Goal: Task Accomplishment & Management: Manage account settings

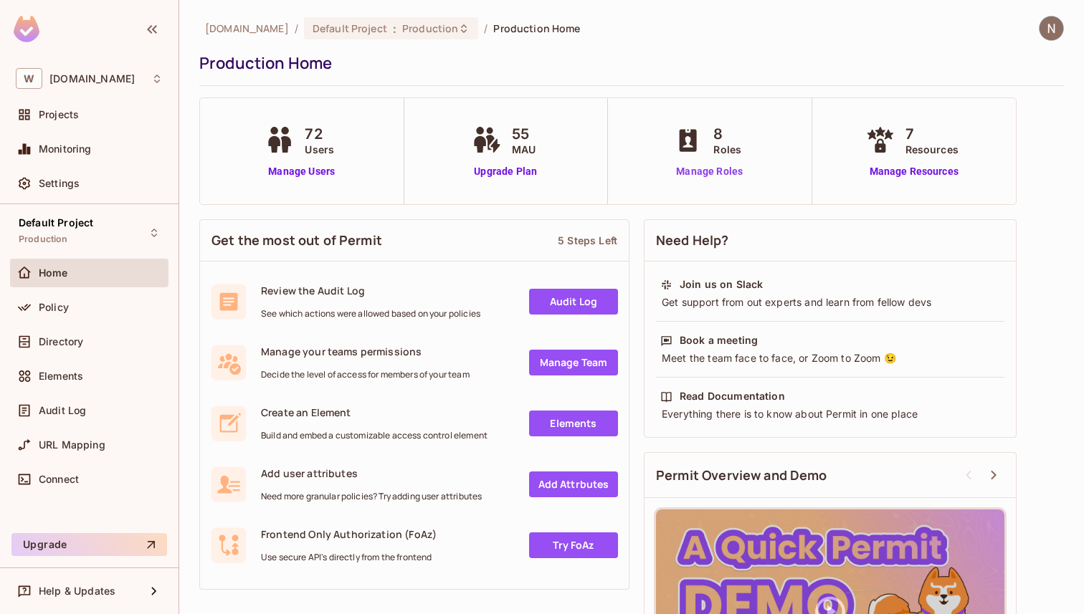
click at [718, 166] on link "Manage Roles" at bounding box center [709, 171] width 78 height 15
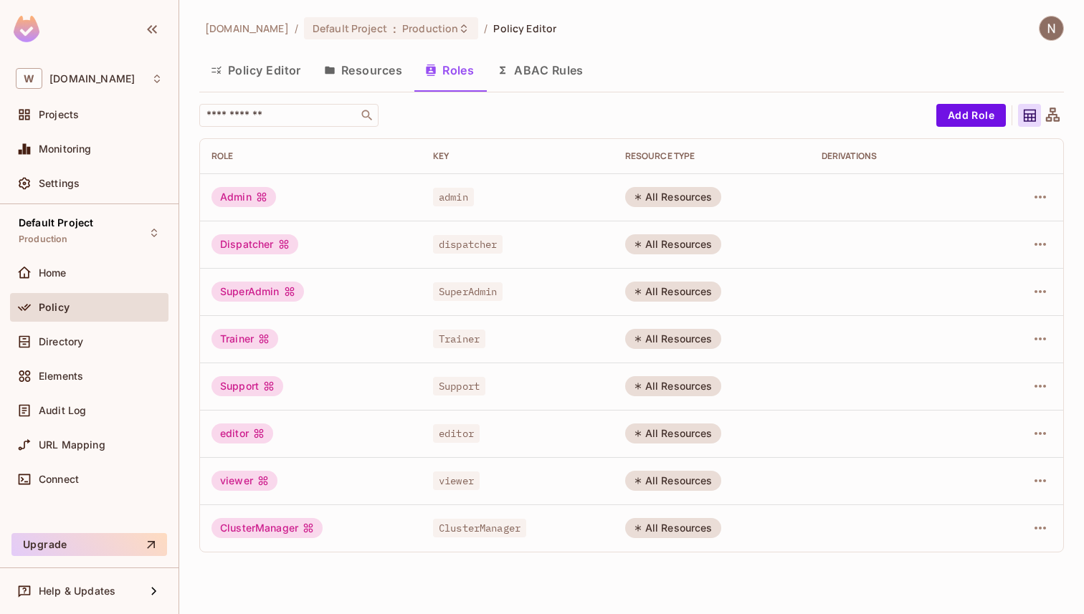
click at [383, 63] on button "Resources" at bounding box center [362, 70] width 101 height 36
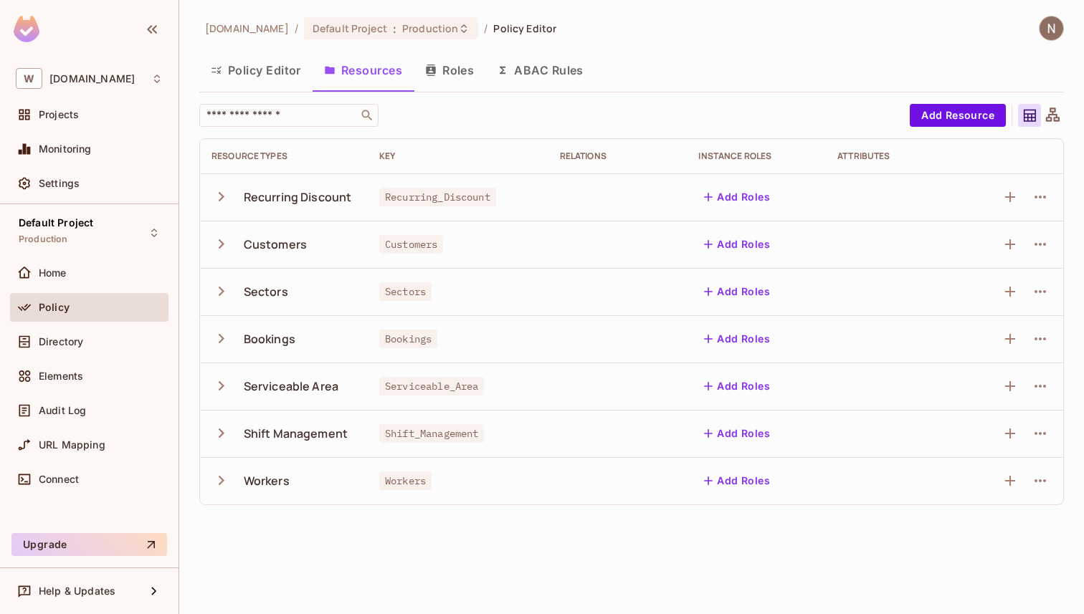
click at [281, 74] on button "Policy Editor" at bounding box center [255, 70] width 113 height 36
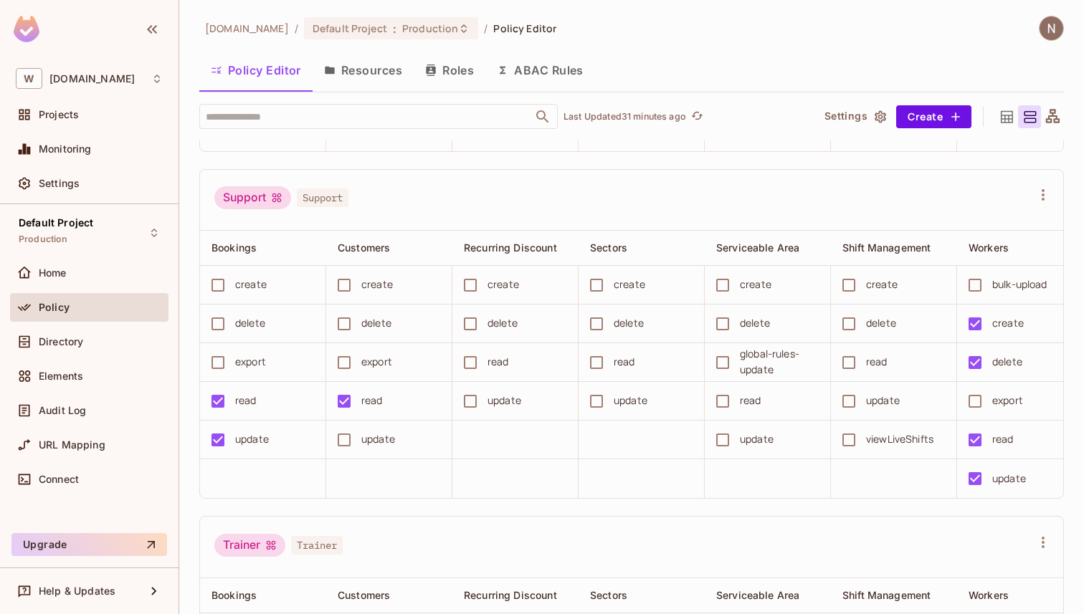
scroll to position [1693, 0]
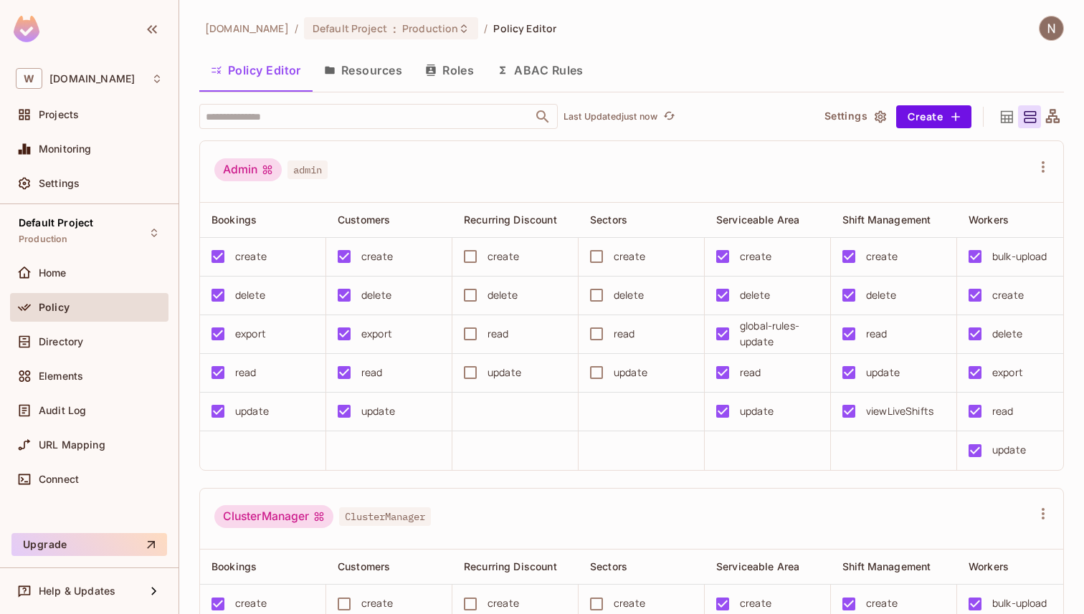
click at [1051, 24] on img at bounding box center [1051, 28] width 24 height 24
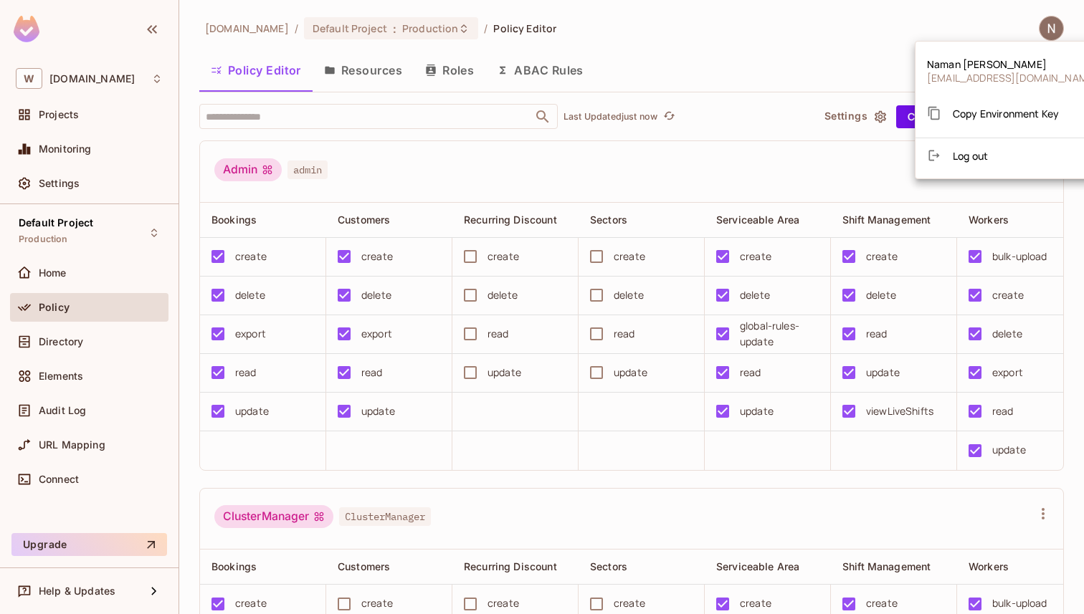
click at [838, 24] on div at bounding box center [542, 307] width 1084 height 614
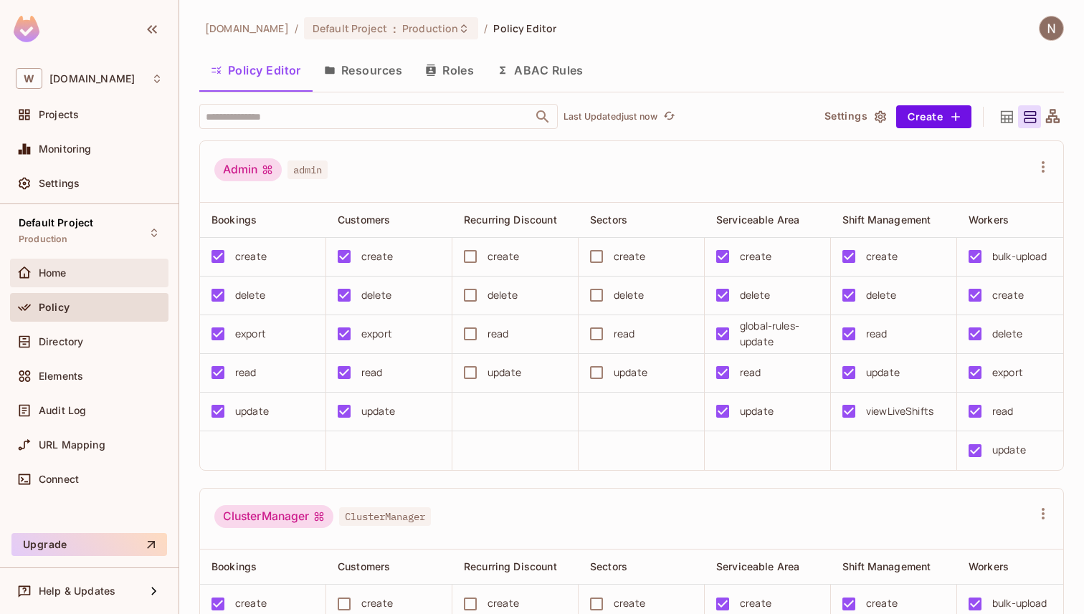
click at [82, 275] on div "Home" at bounding box center [101, 272] width 124 height 11
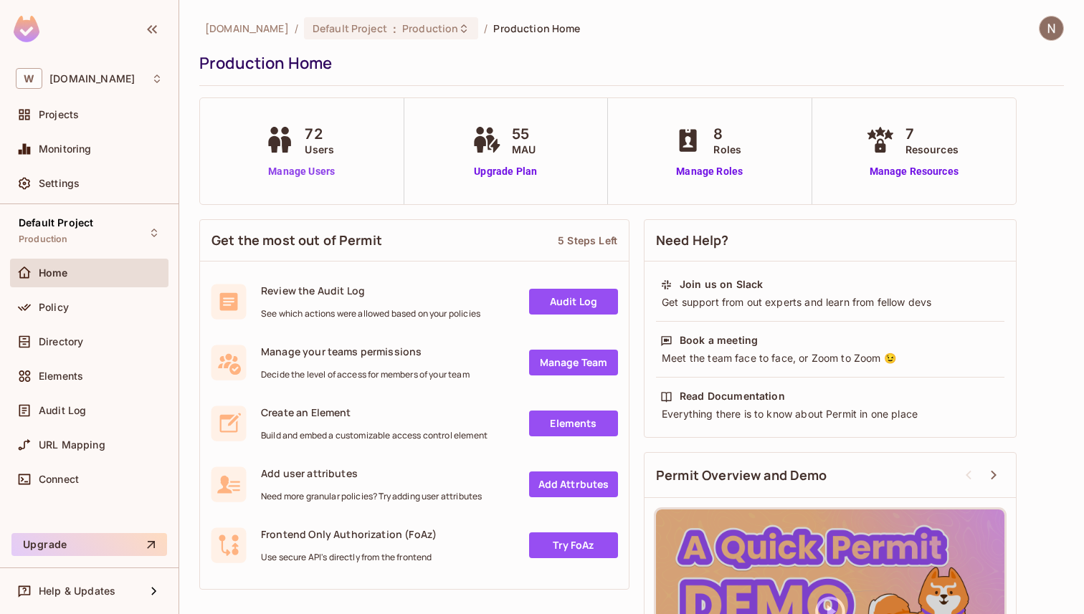
click at [306, 172] on link "Manage Users" at bounding box center [302, 171] width 80 height 15
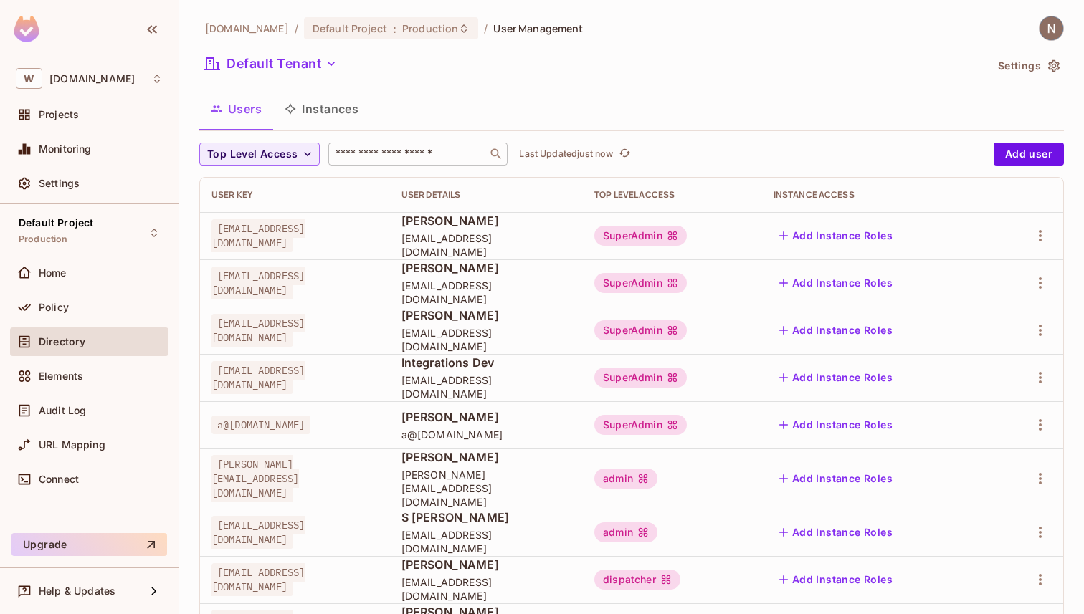
click at [418, 153] on input "text" at bounding box center [408, 154] width 151 height 14
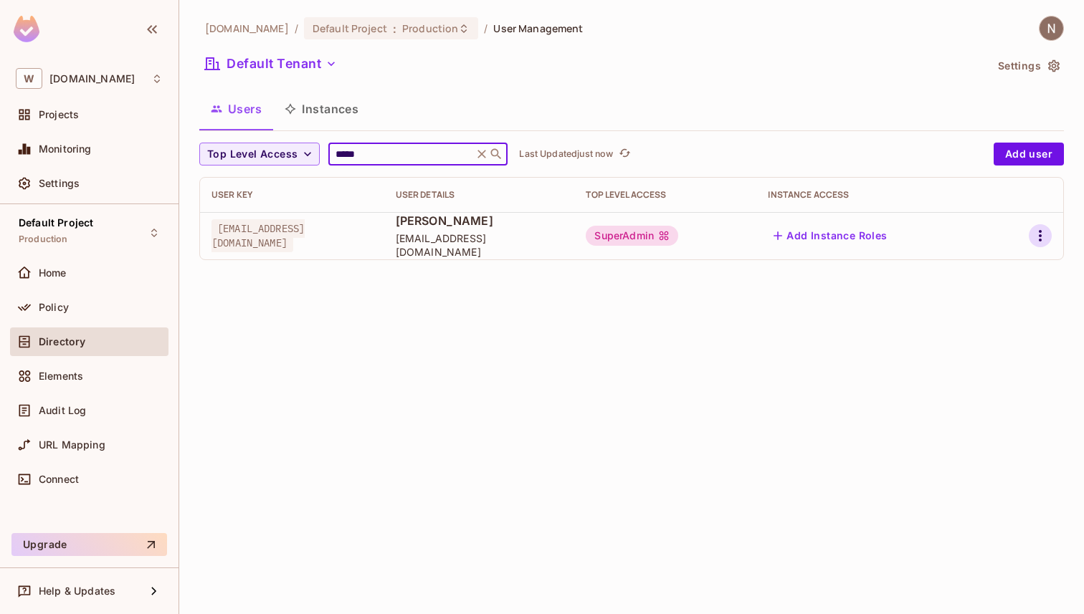
type input "*****"
click at [1040, 235] on icon "button" at bounding box center [1040, 235] width 3 height 11
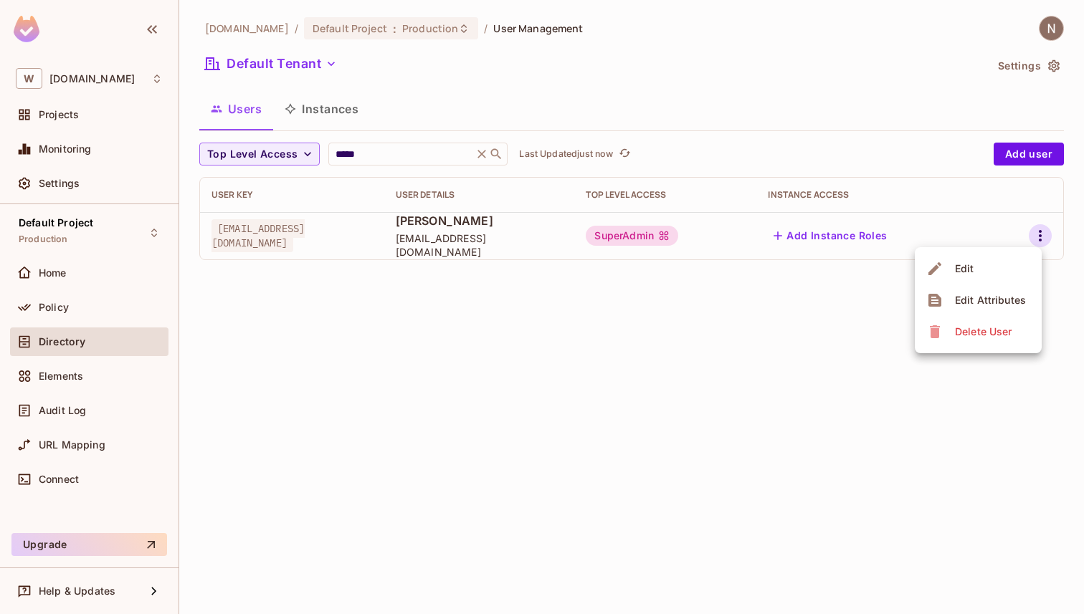
click at [1001, 260] on li "Edit" at bounding box center [978, 269] width 127 height 32
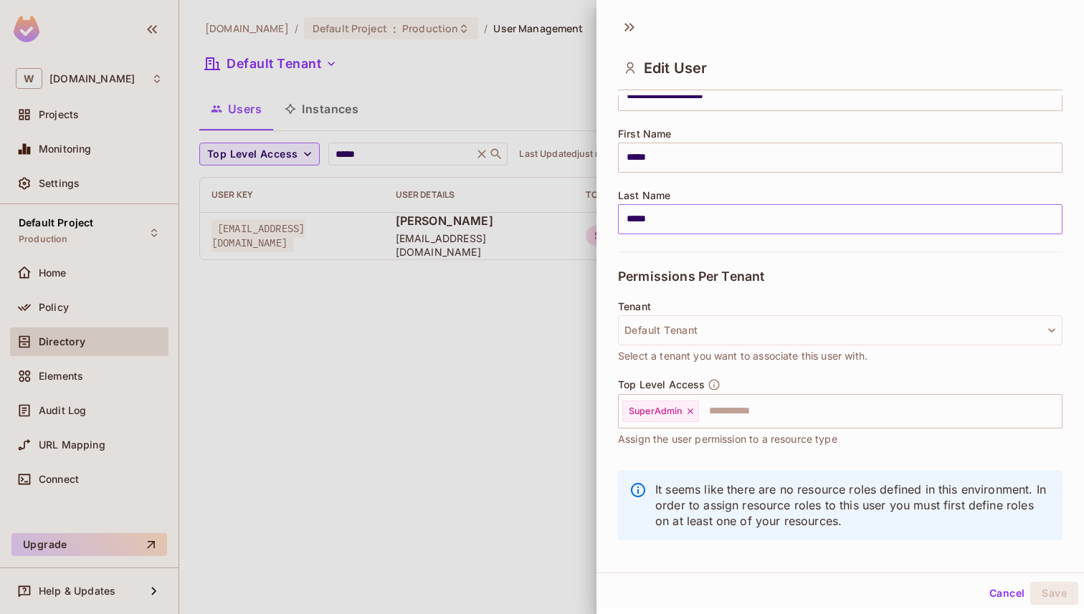
scroll to position [156, 0]
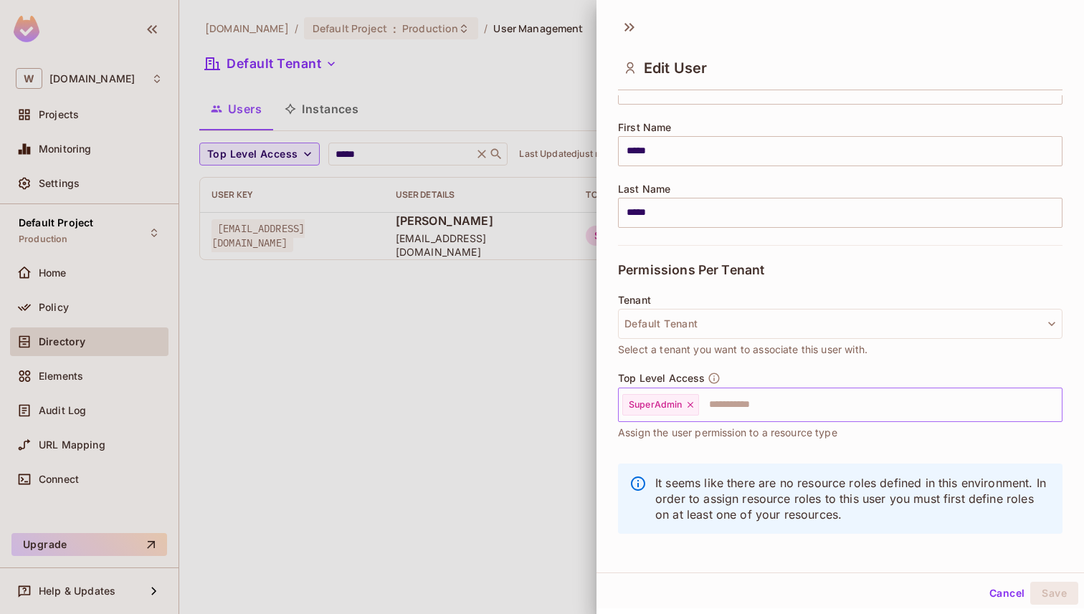
click at [689, 403] on icon at bounding box center [690, 405] width 10 height 10
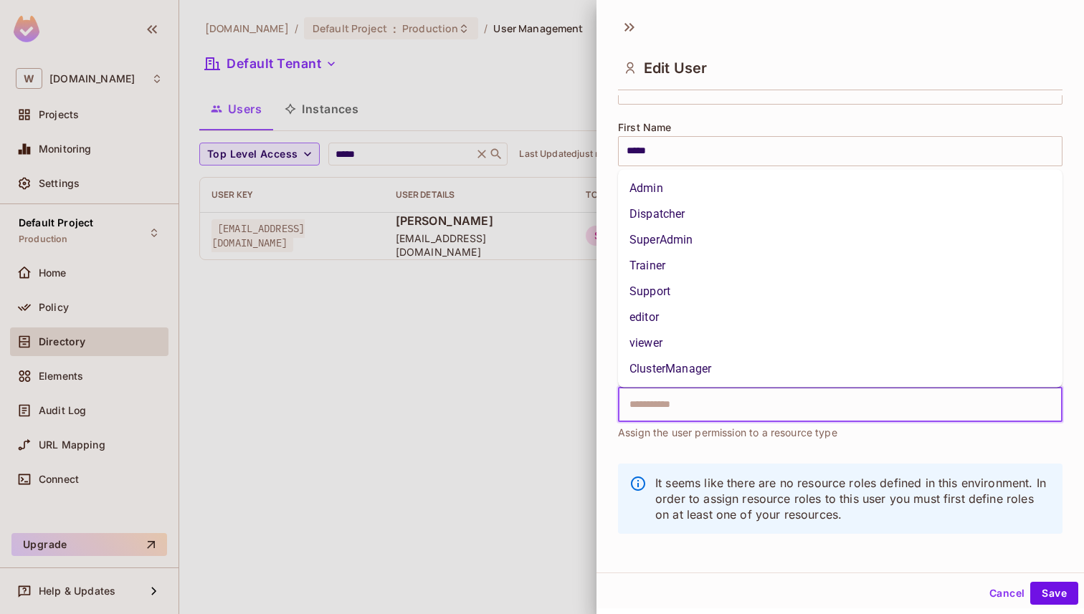
click at [689, 404] on input "text" at bounding box center [828, 405] width 414 height 29
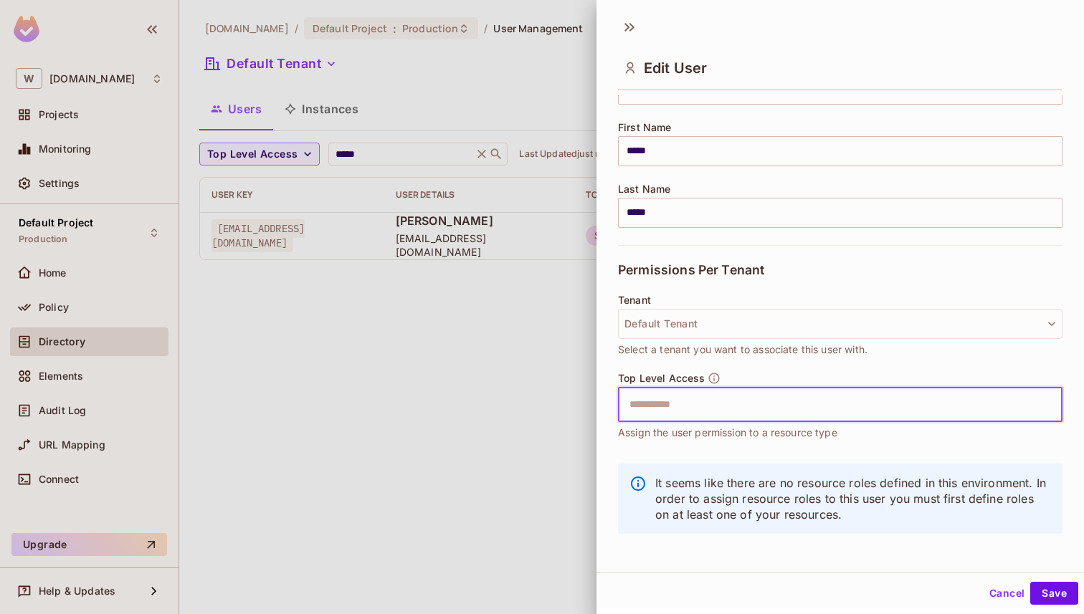
type input "*"
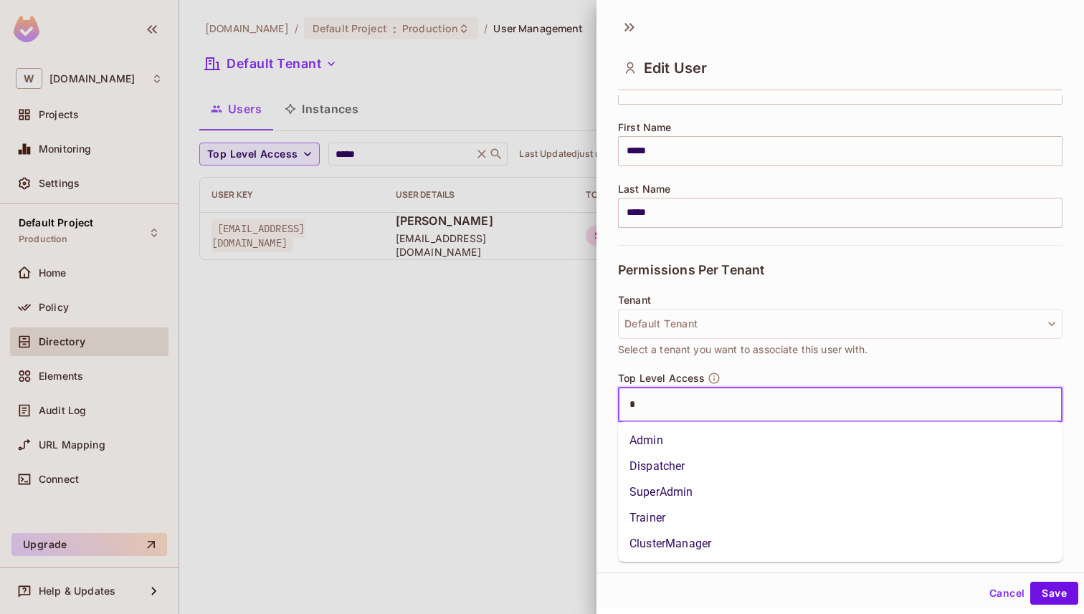
click at [723, 444] on li "Admin" at bounding box center [840, 441] width 444 height 26
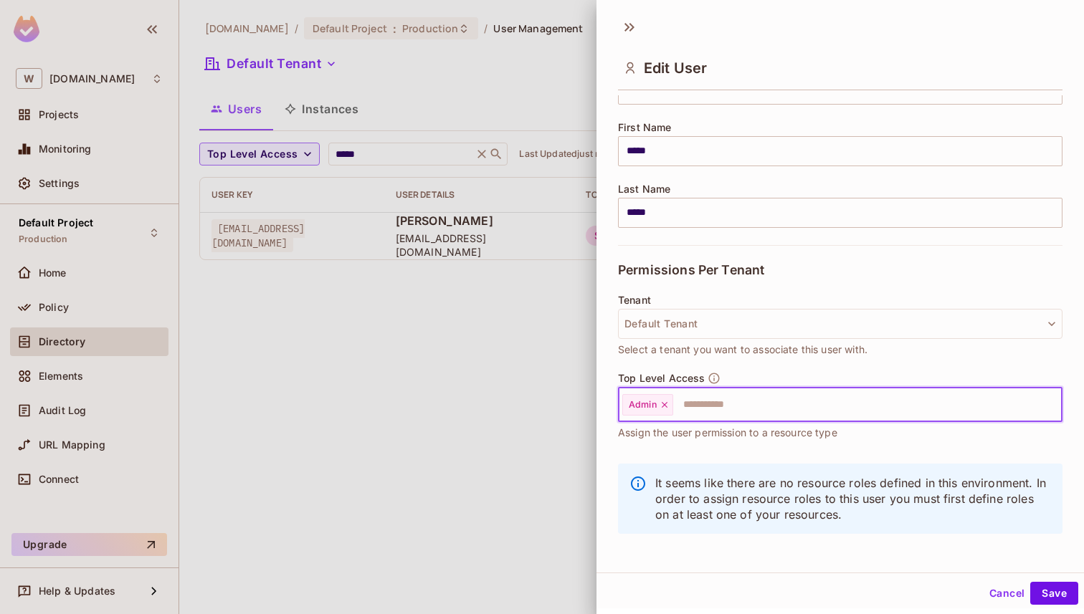
scroll to position [161, 0]
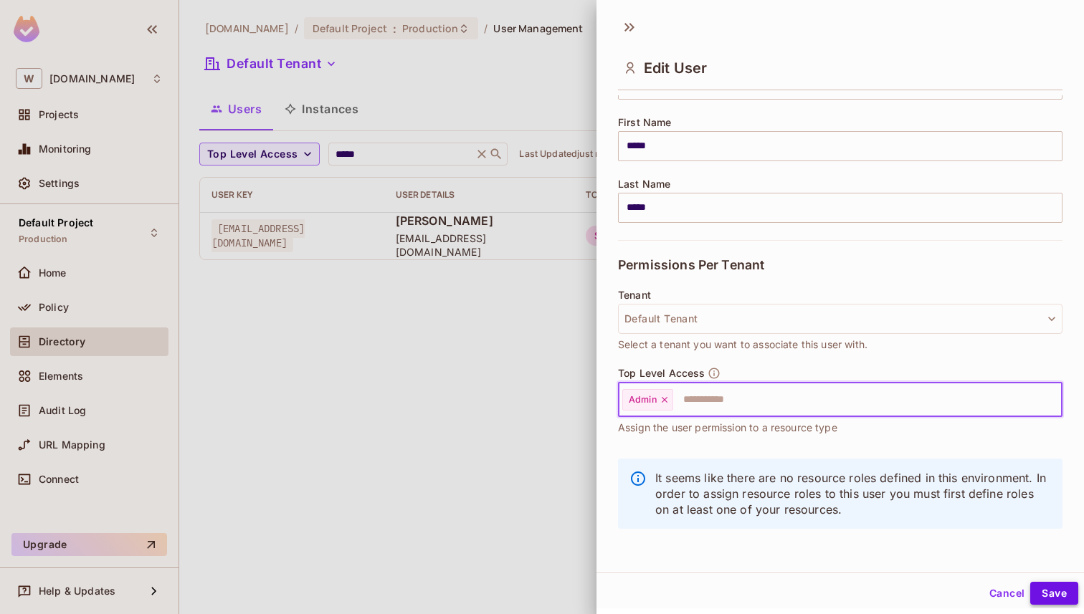
click at [1052, 585] on button "Save" at bounding box center [1054, 593] width 48 height 23
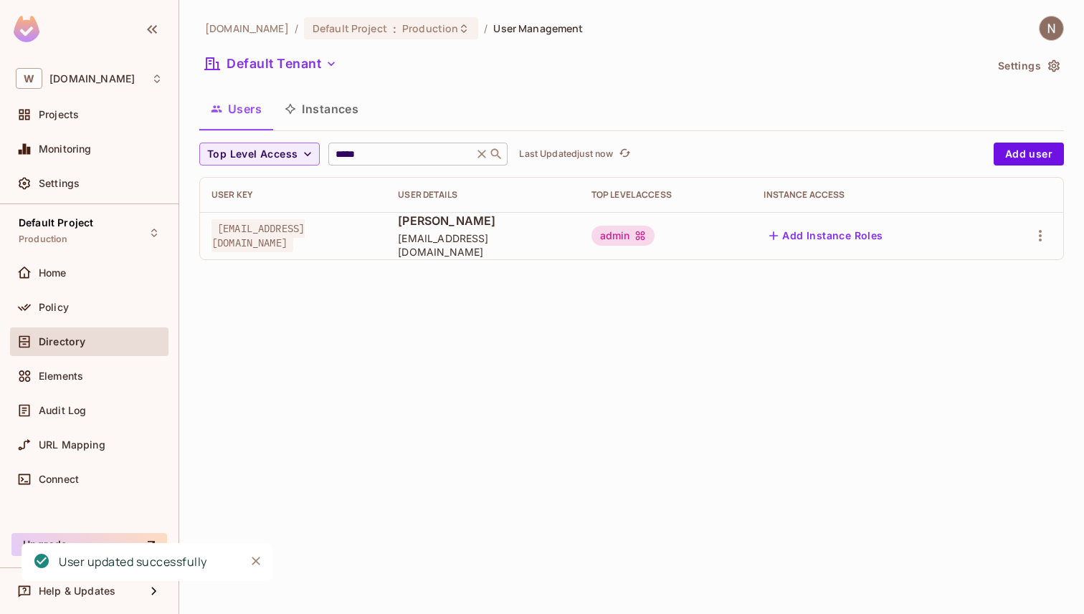
click at [480, 150] on icon at bounding box center [481, 154] width 14 height 14
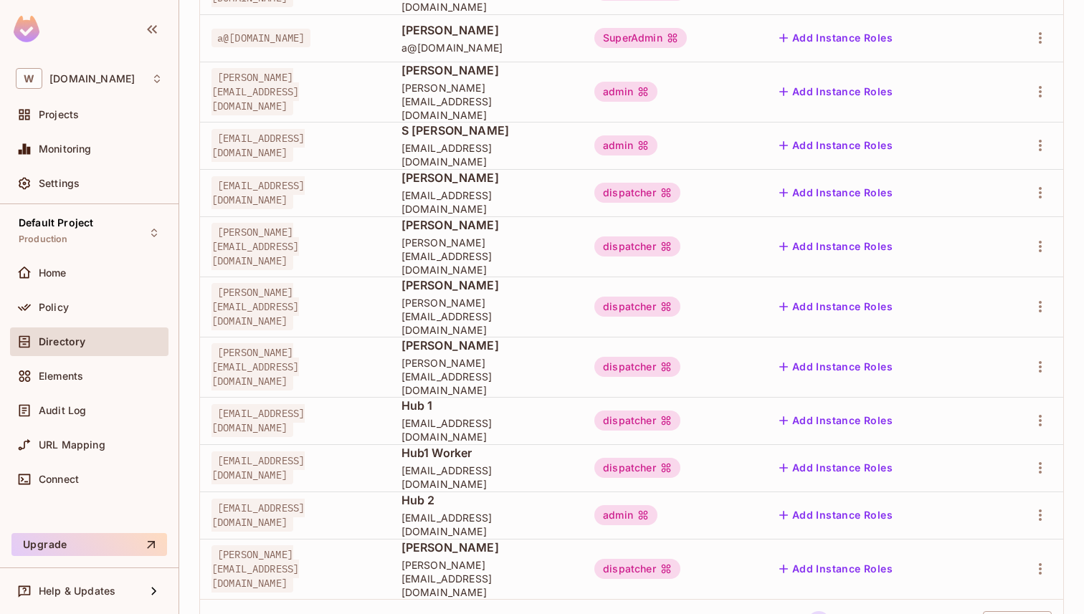
scroll to position [0, 0]
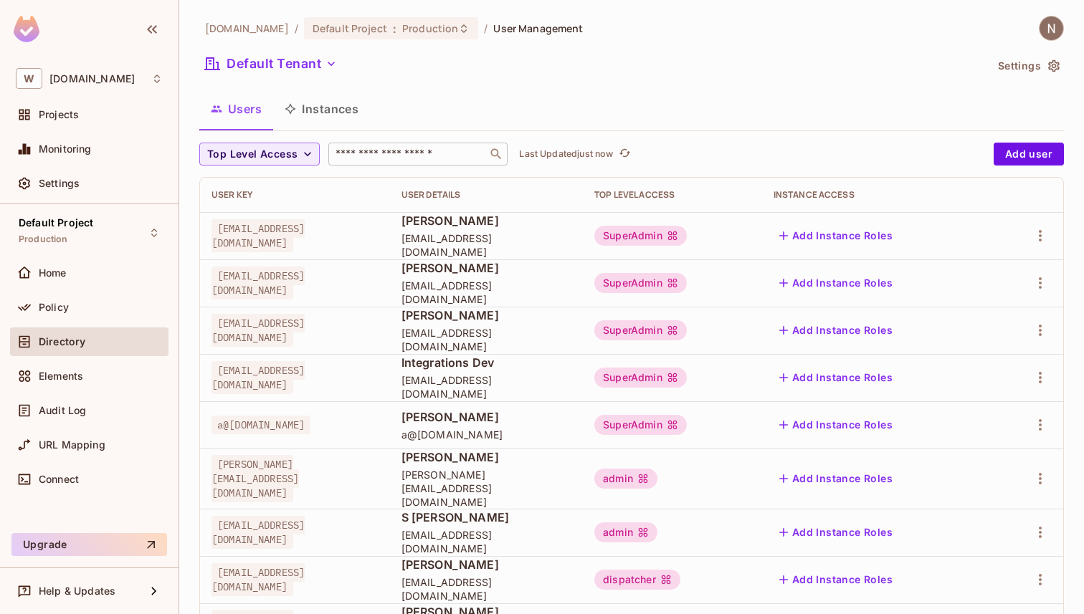
click at [713, 193] on div "Top Level Access" at bounding box center [672, 194] width 156 height 11
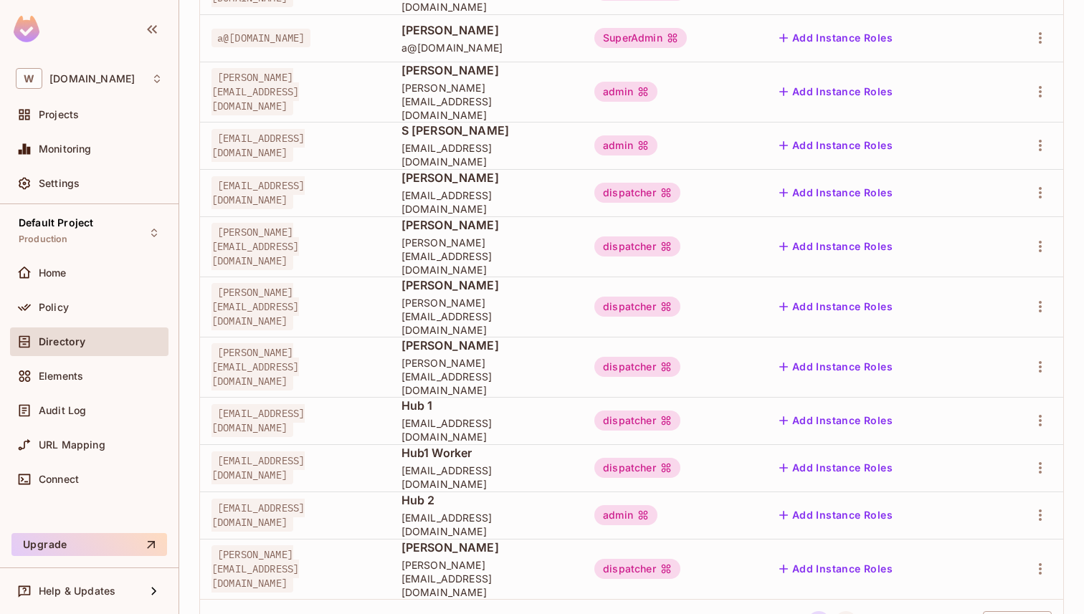
click at [852, 611] on button "2" at bounding box center [845, 622] width 23 height 23
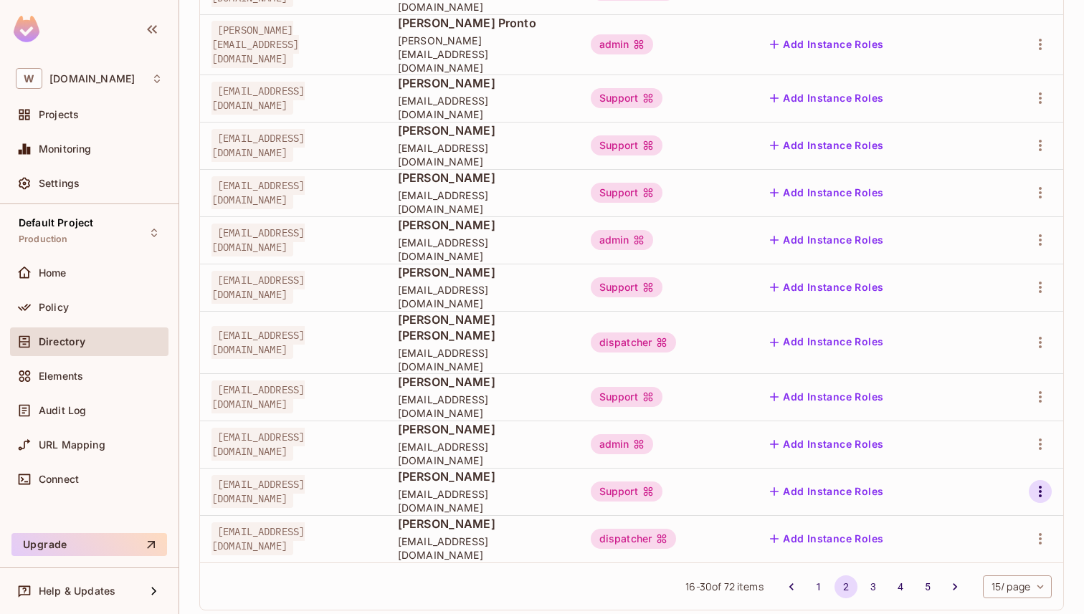
click at [1029, 480] on button "button" at bounding box center [1039, 491] width 23 height 23
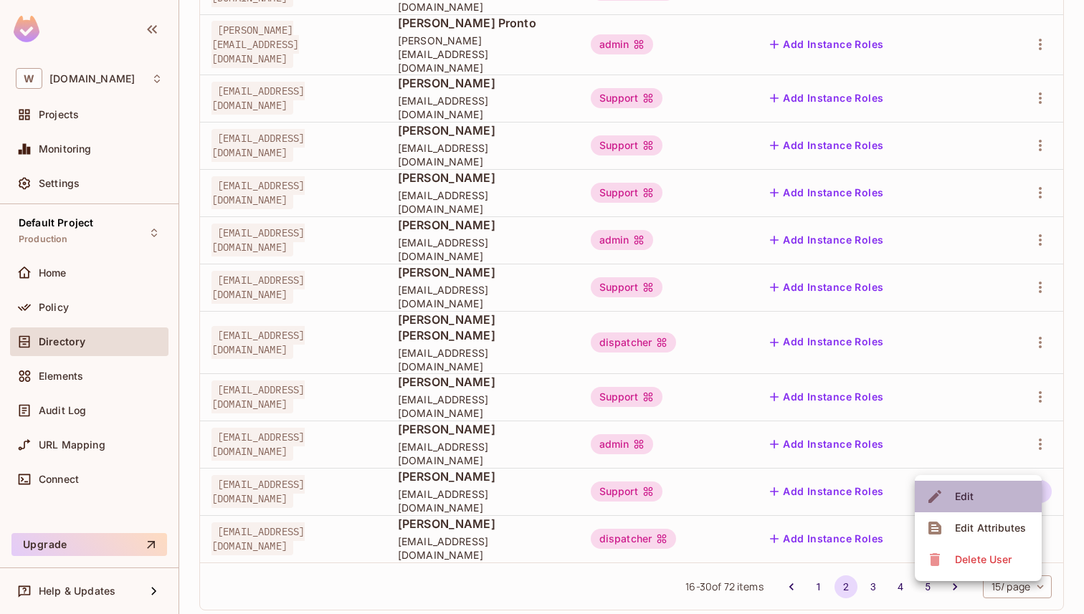
click at [995, 493] on li "Edit" at bounding box center [978, 497] width 127 height 32
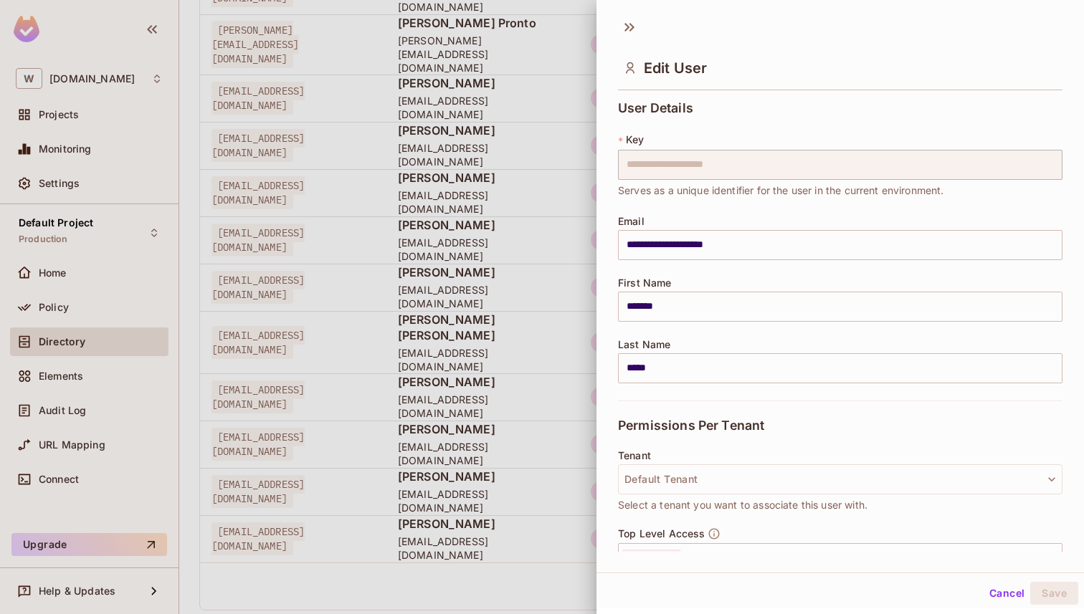
scroll to position [161, 0]
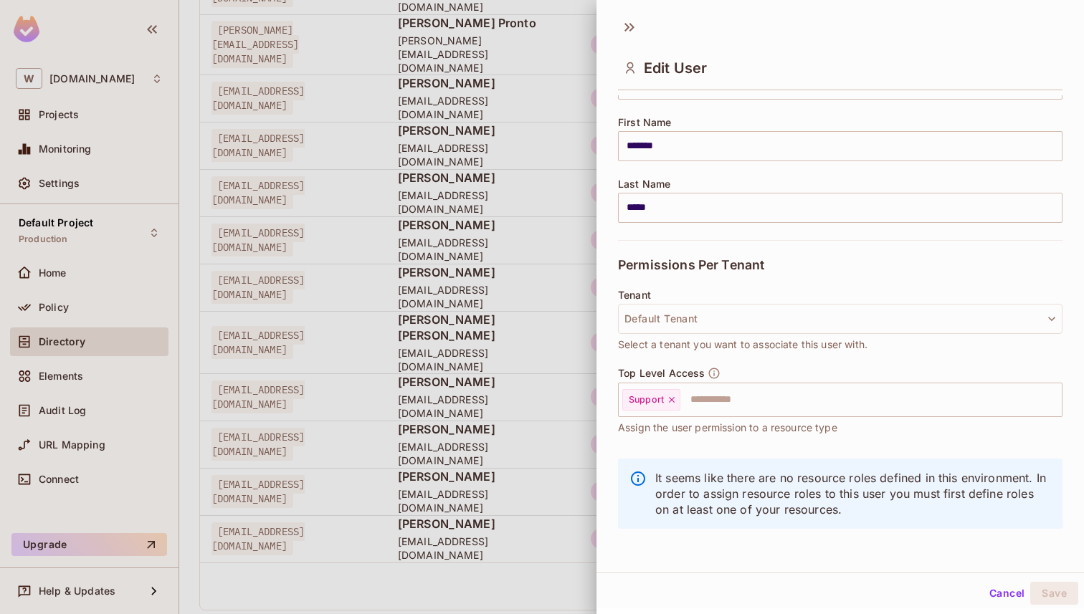
click at [397, 314] on div at bounding box center [542, 307] width 1084 height 614
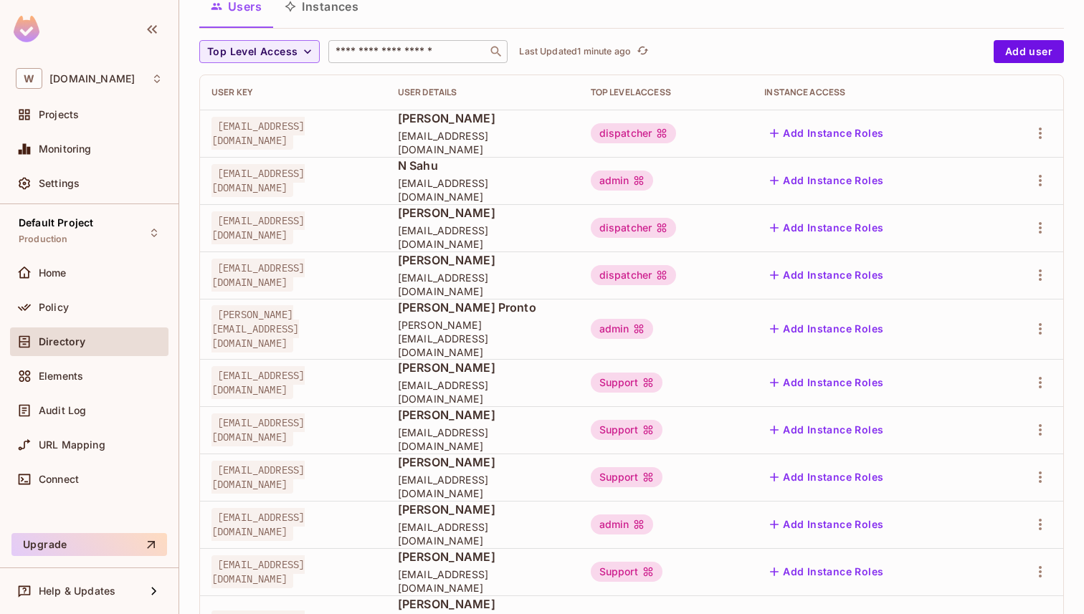
scroll to position [0, 0]
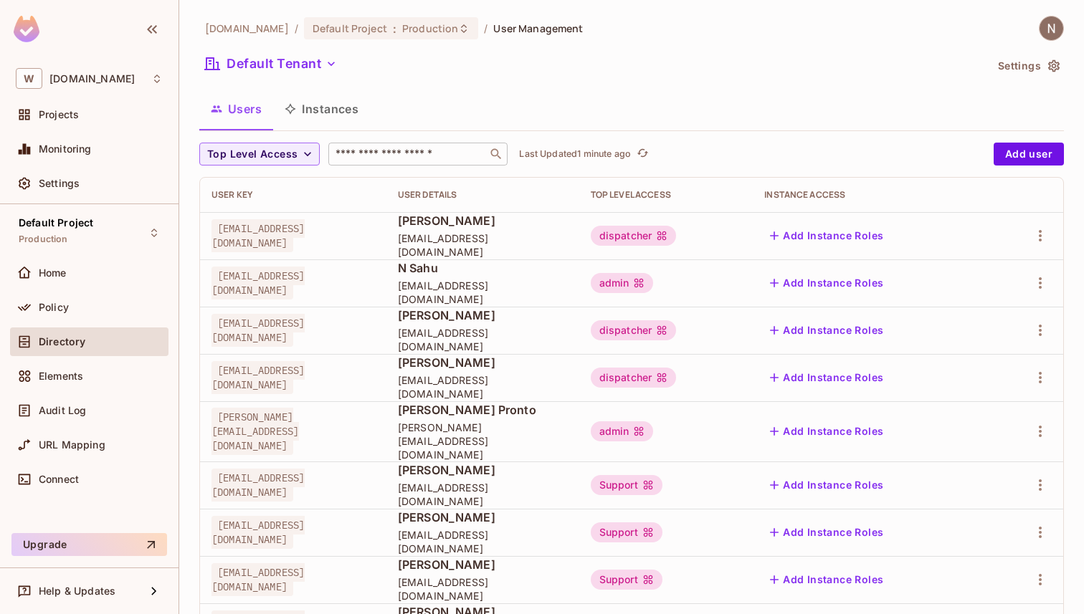
click at [360, 156] on input "text" at bounding box center [408, 154] width 151 height 14
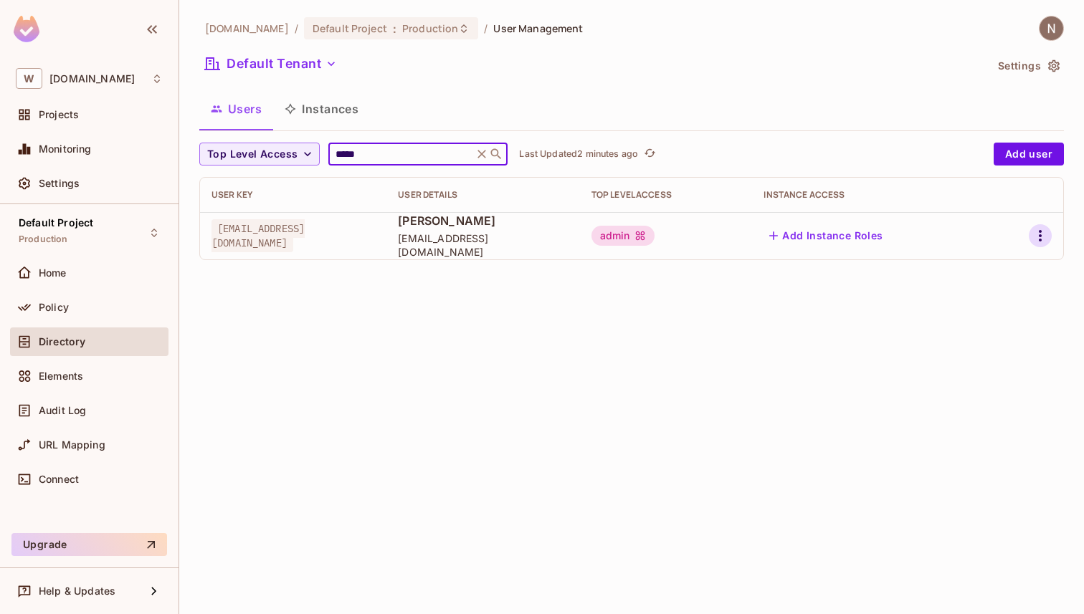
type input "*****"
click at [1041, 233] on icon "button" at bounding box center [1039, 235] width 17 height 17
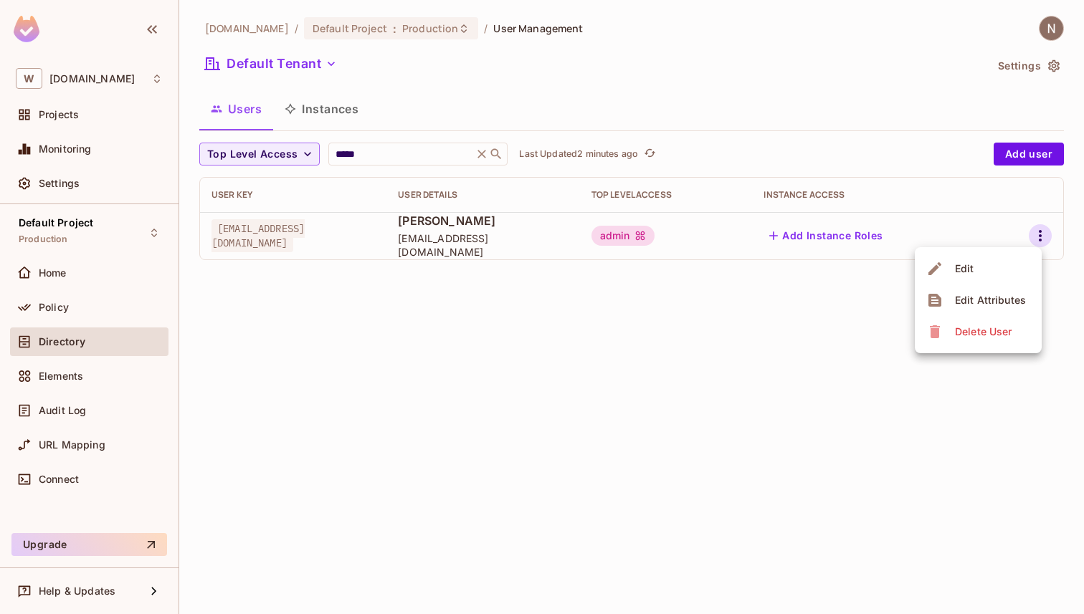
click at [1004, 264] on li "Edit" at bounding box center [978, 269] width 127 height 32
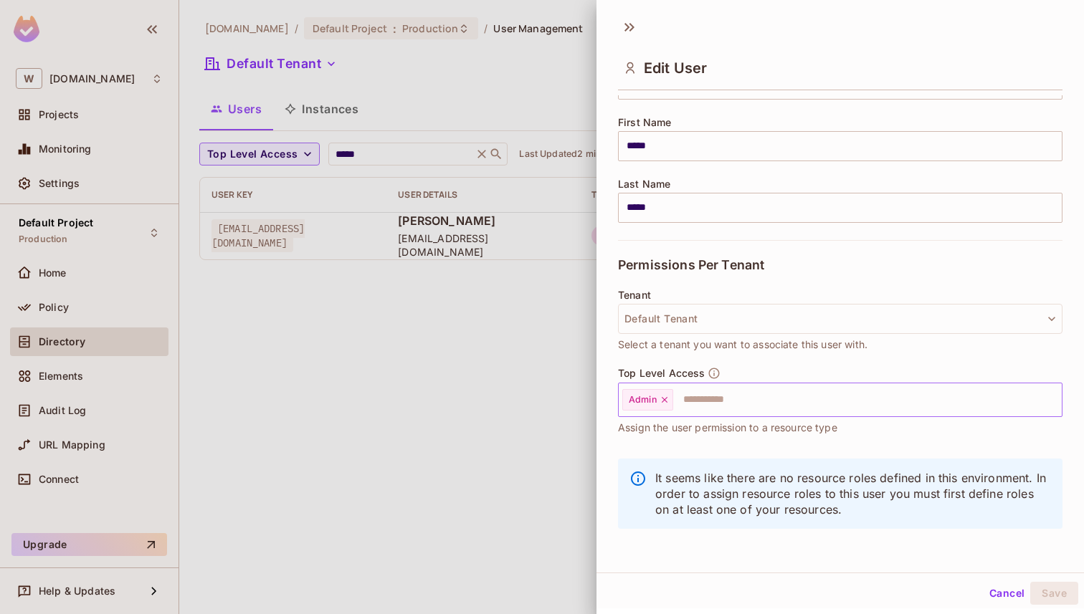
scroll to position [2, 0]
click at [665, 397] on icon at bounding box center [664, 398] width 10 height 10
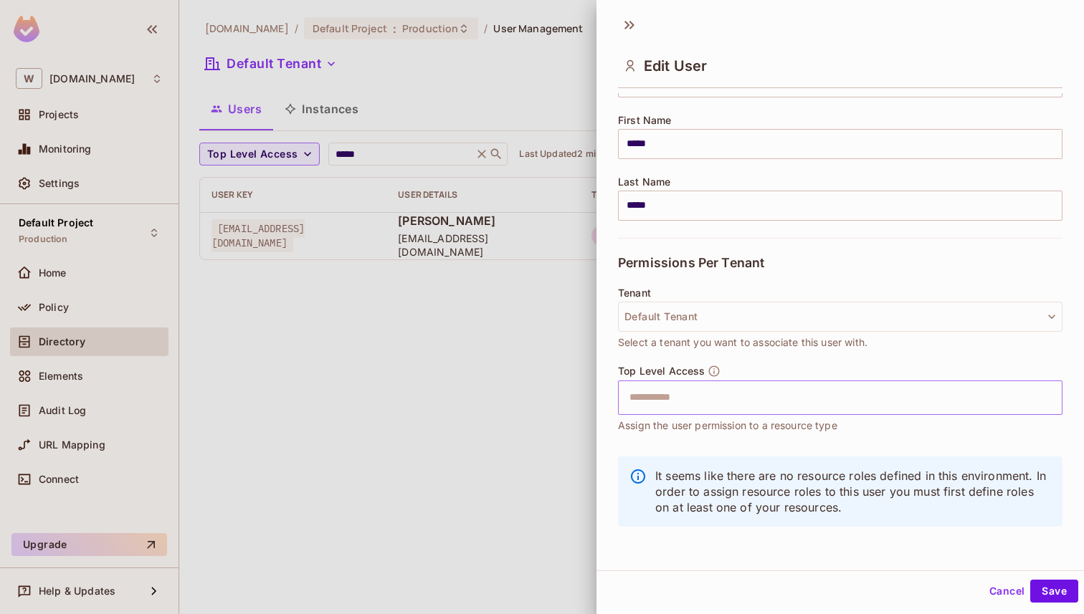
click at [672, 397] on input "text" at bounding box center [828, 397] width 414 height 29
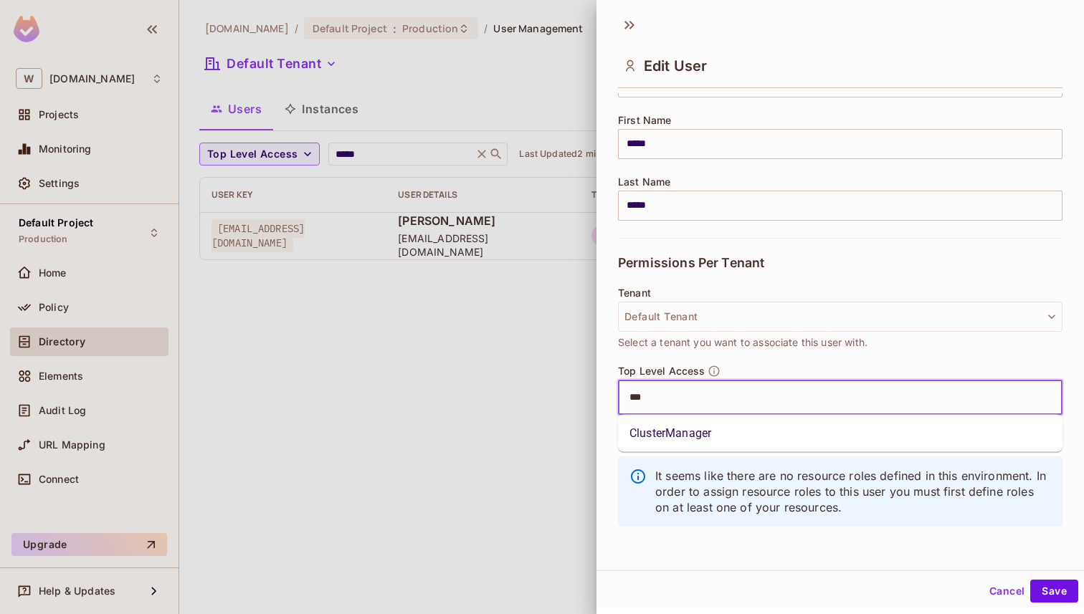
type input "****"
click at [659, 431] on li "ClusterManager" at bounding box center [840, 434] width 444 height 26
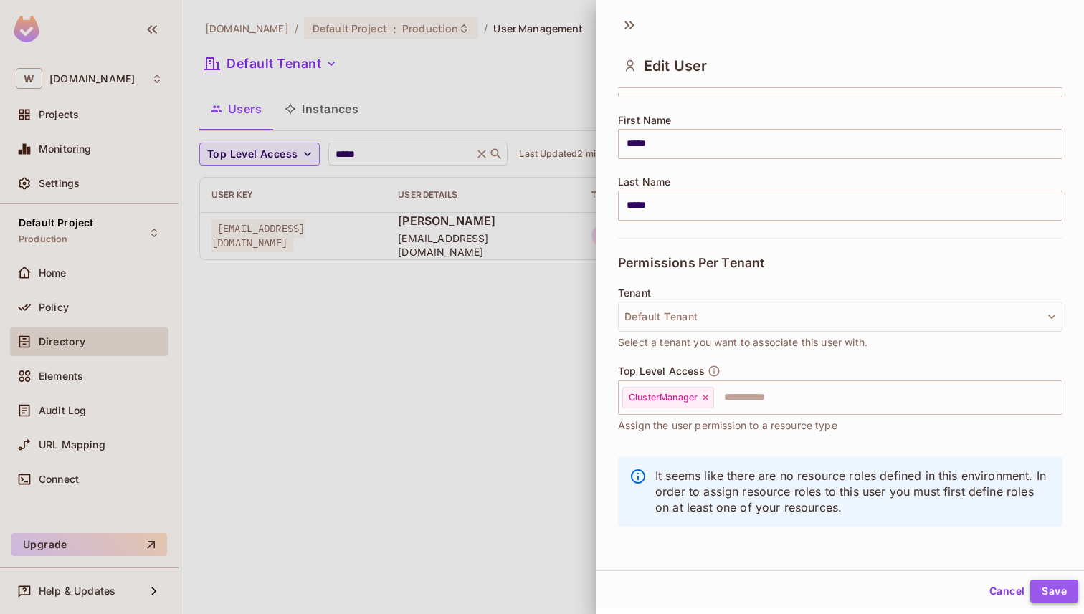
click at [1043, 583] on button "Save" at bounding box center [1054, 591] width 48 height 23
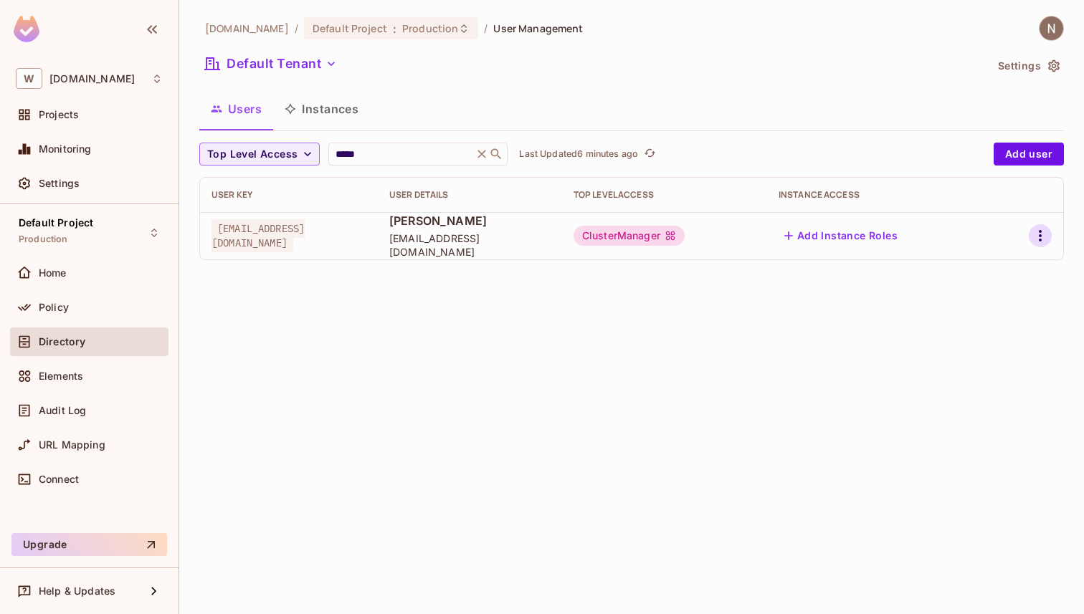
click at [1034, 227] on icon "button" at bounding box center [1039, 235] width 17 height 17
click at [1000, 263] on li "Edit" at bounding box center [978, 269] width 127 height 32
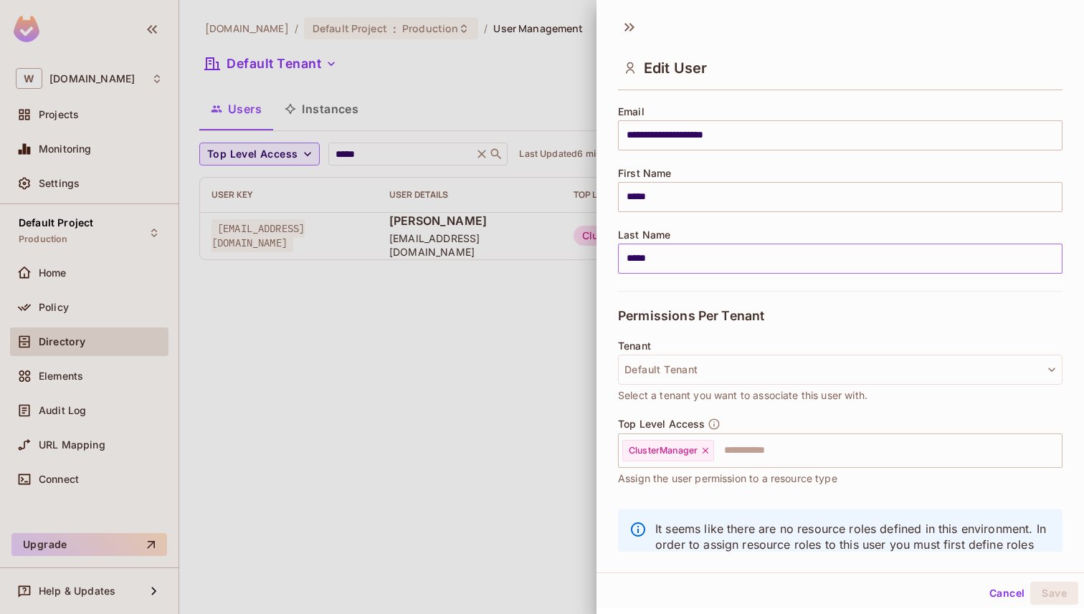
scroll to position [161, 0]
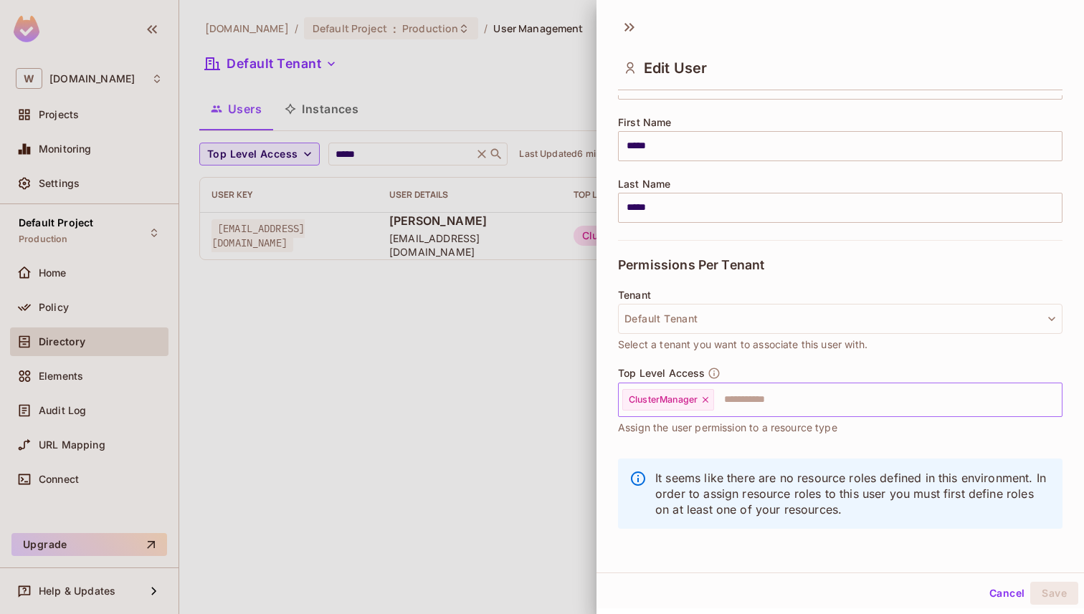
click at [704, 398] on icon at bounding box center [705, 400] width 10 height 10
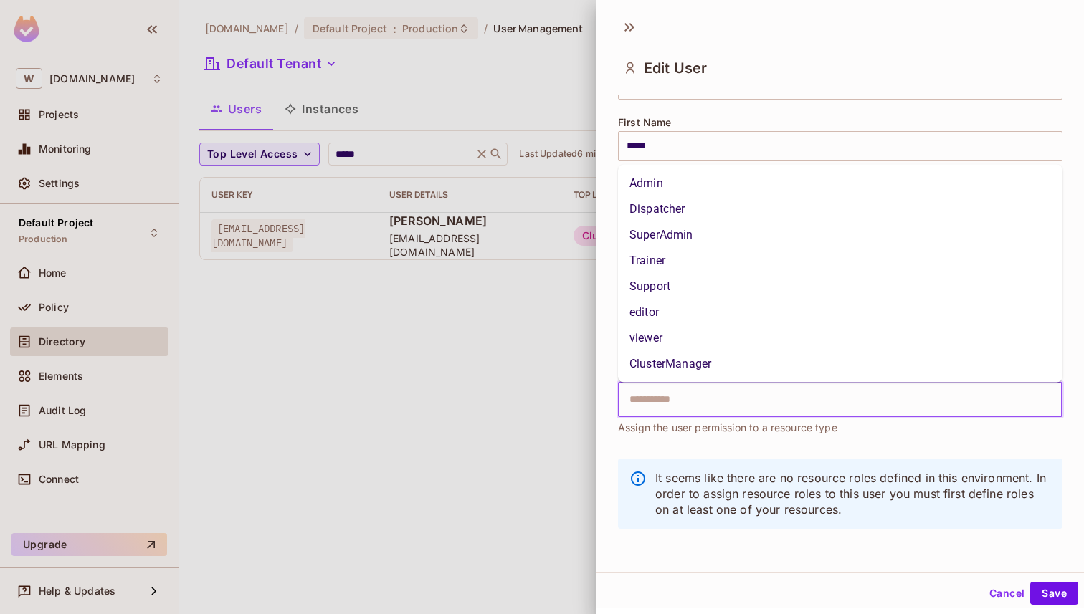
click at [704, 398] on input "text" at bounding box center [828, 400] width 414 height 29
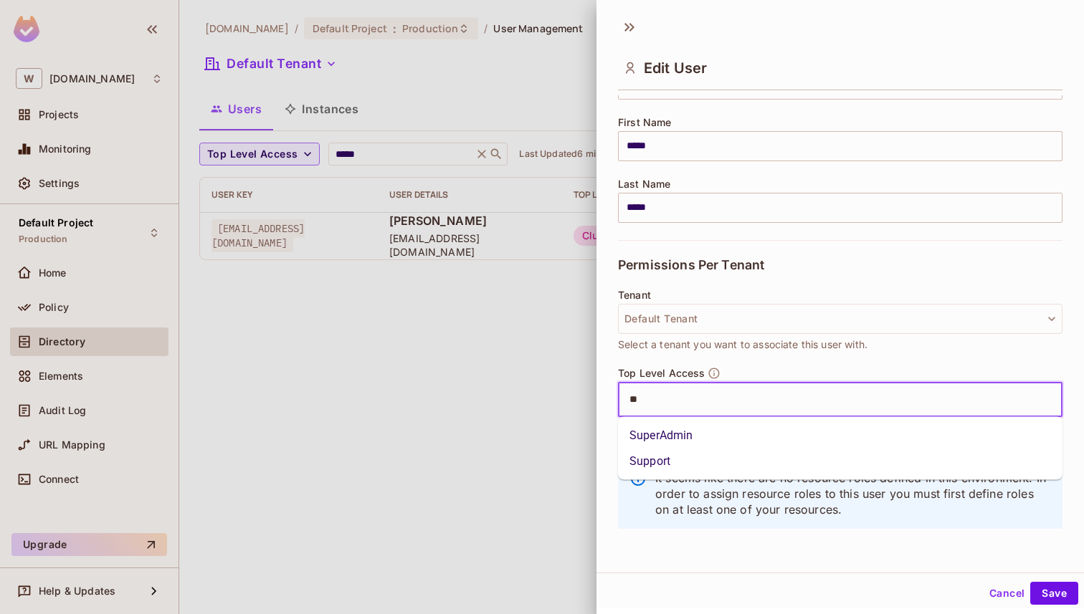
type input "***"
click at [728, 440] on li "SuperAdmin" at bounding box center [840, 436] width 444 height 26
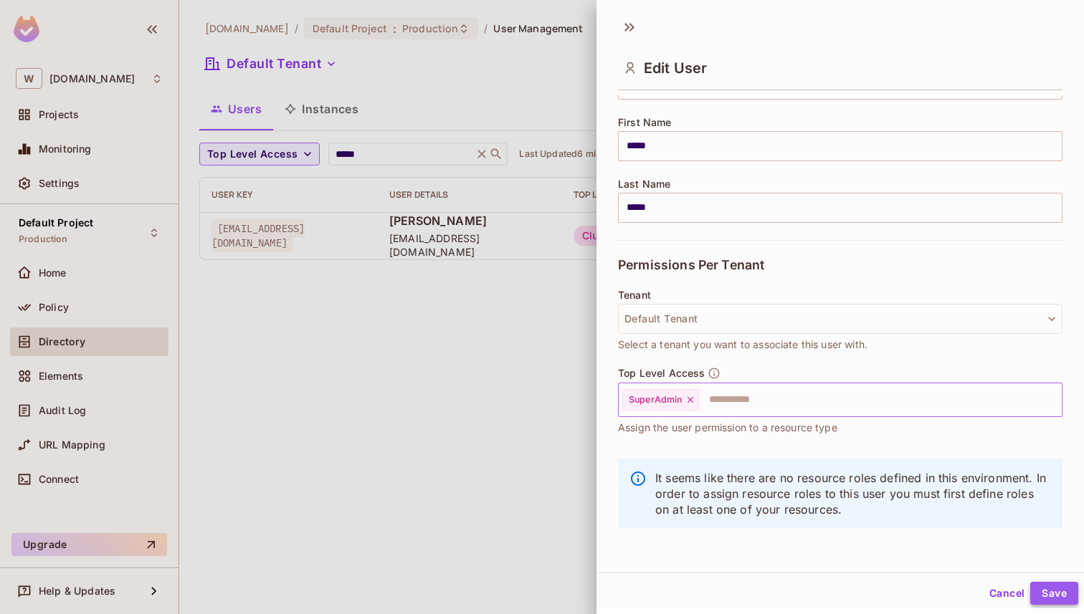
click at [1053, 596] on button "Save" at bounding box center [1054, 593] width 48 height 23
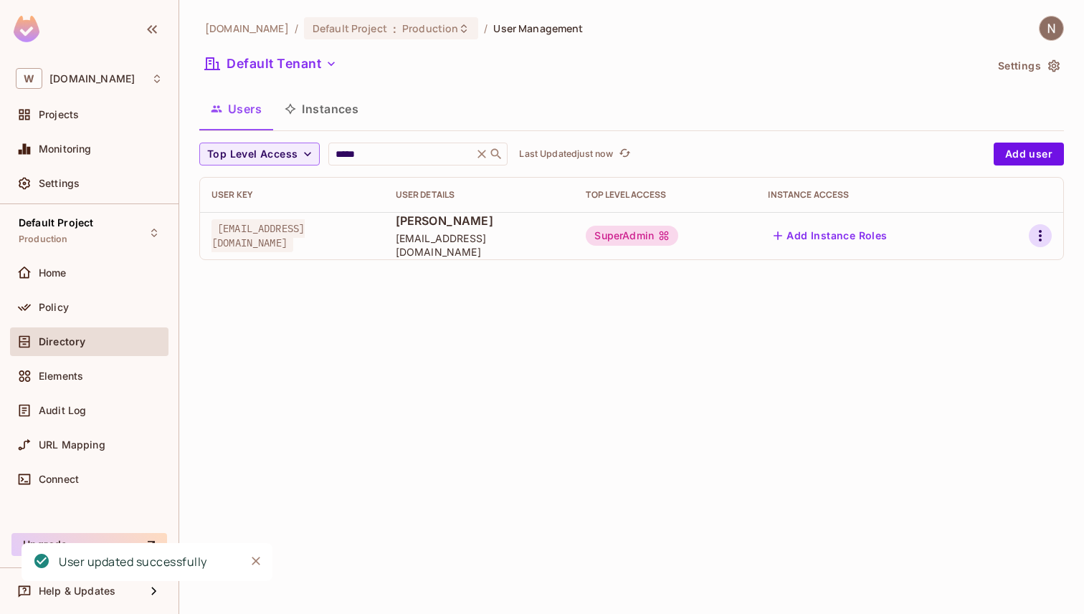
click at [1047, 239] on icon "button" at bounding box center [1039, 235] width 17 height 17
click at [975, 272] on span "Edit" at bounding box center [964, 268] width 28 height 23
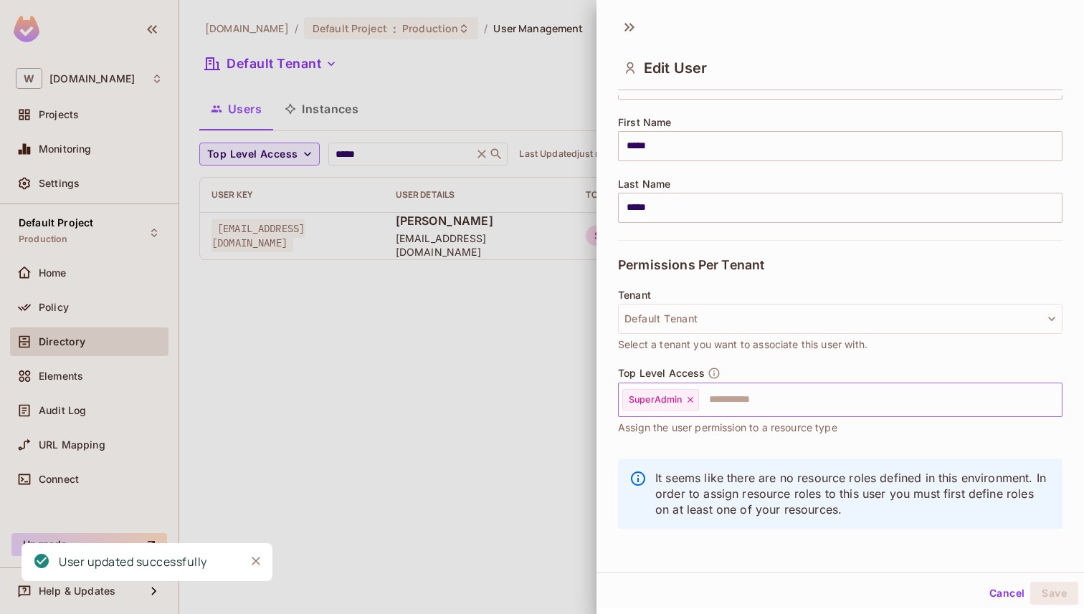
click at [692, 392] on div "SuperAdmin" at bounding box center [660, 400] width 77 height 22
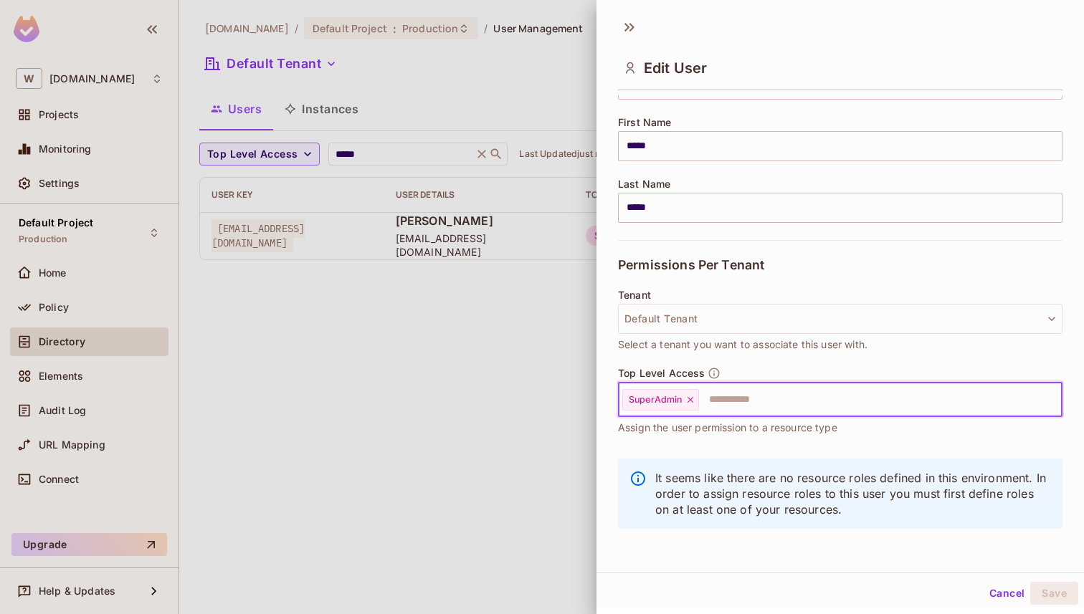
click at [692, 395] on icon at bounding box center [690, 400] width 10 height 10
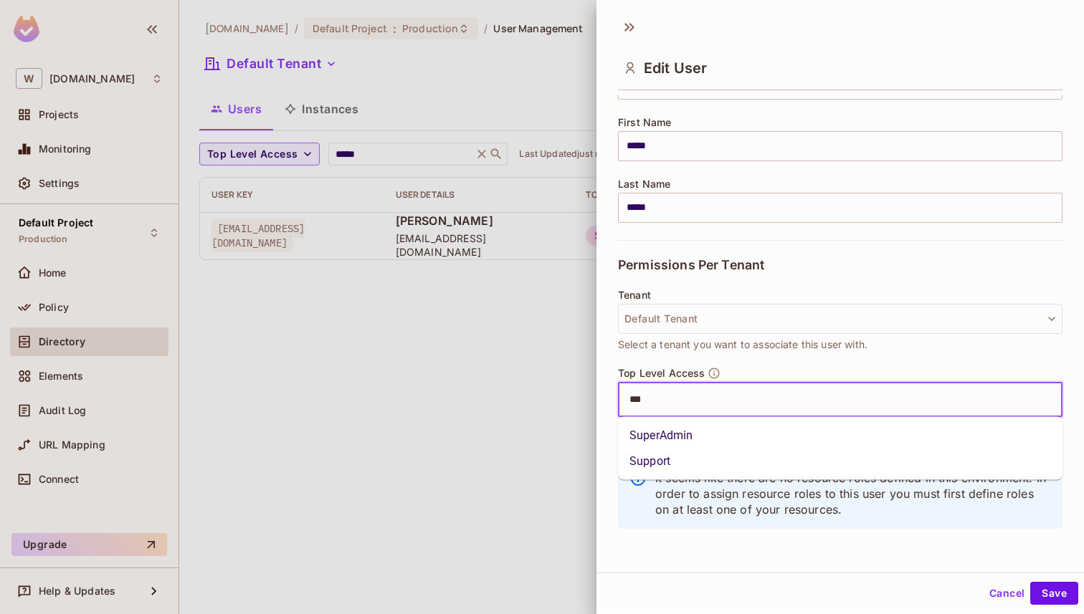
type input "****"
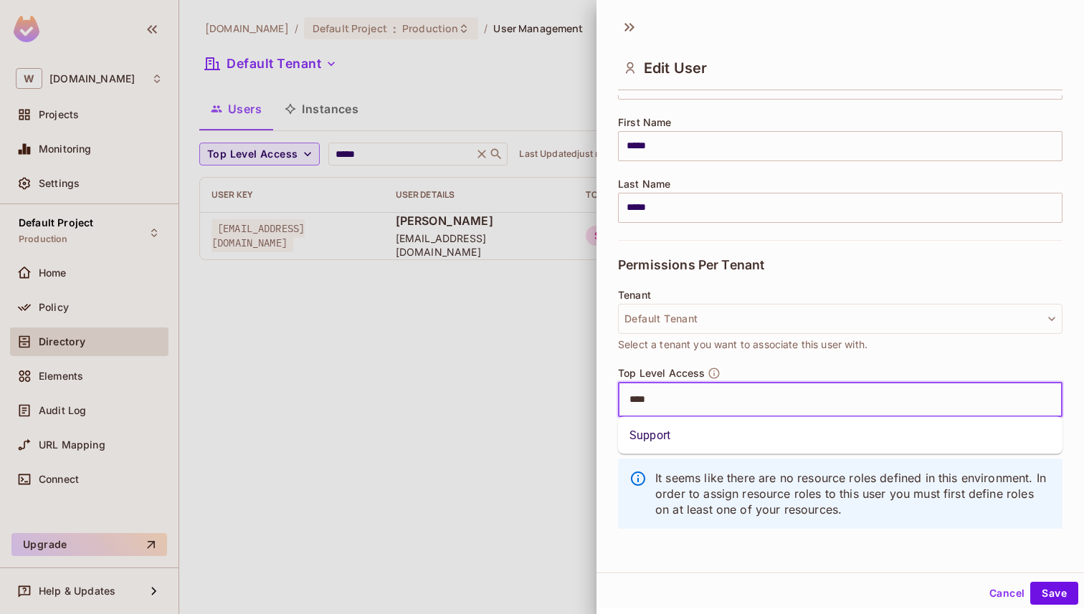
click at [704, 433] on li "Support" at bounding box center [840, 436] width 444 height 26
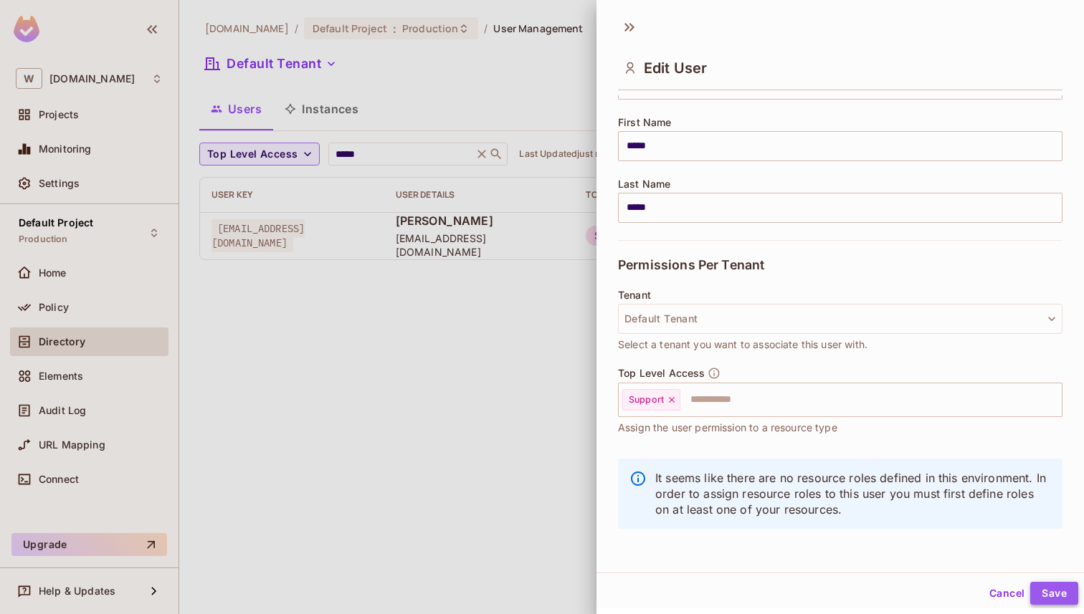
click at [1059, 596] on button "Save" at bounding box center [1054, 593] width 48 height 23
